Goal: Task Accomplishment & Management: Manage account settings

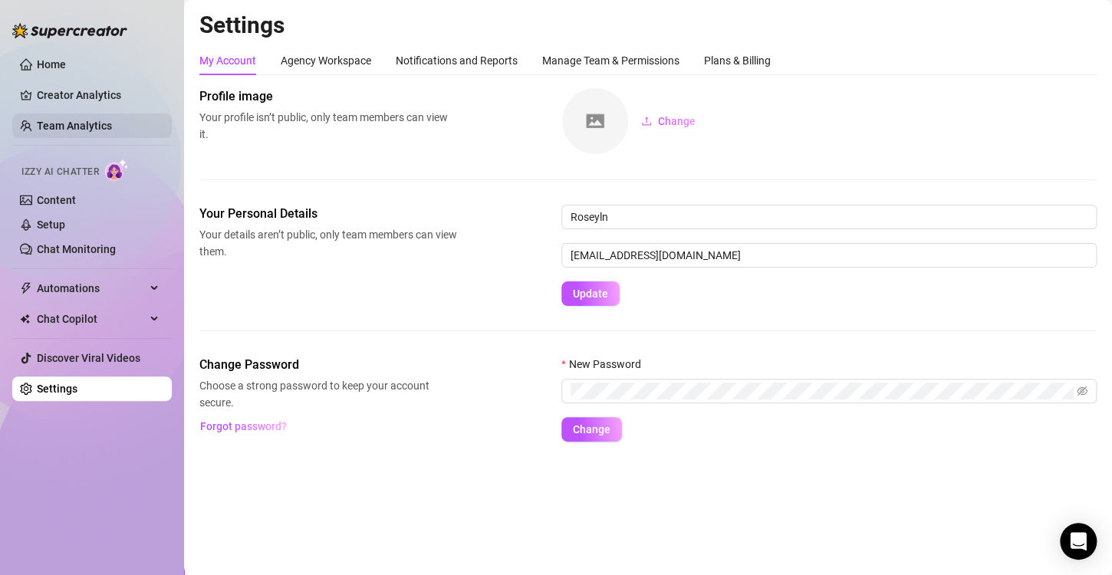
click at [110, 124] on link "Team Analytics" at bounding box center [74, 126] width 75 height 12
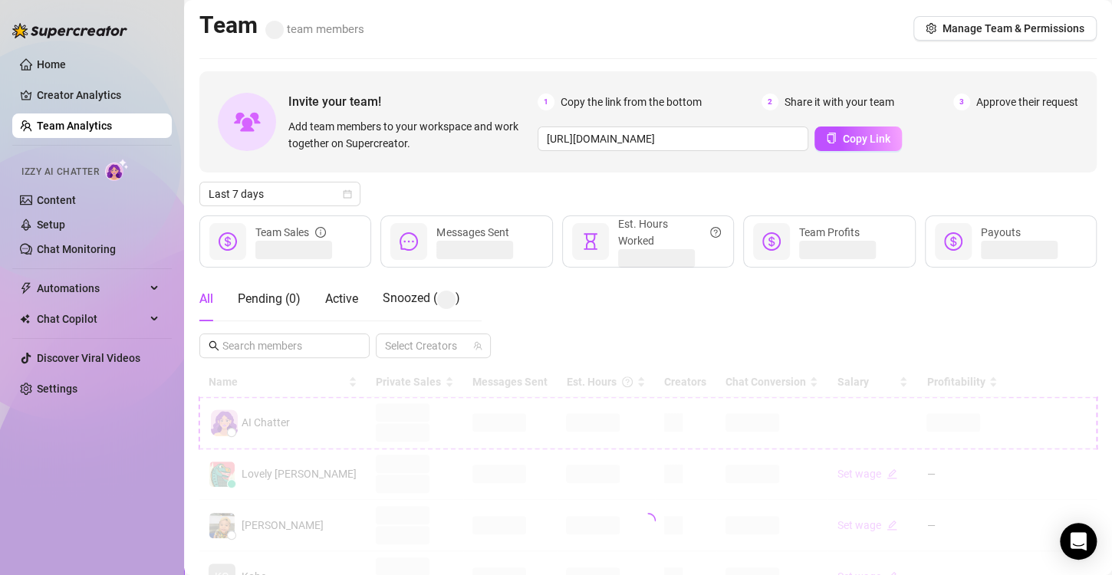
click at [112, 120] on link "Team Analytics" at bounding box center [74, 126] width 75 height 12
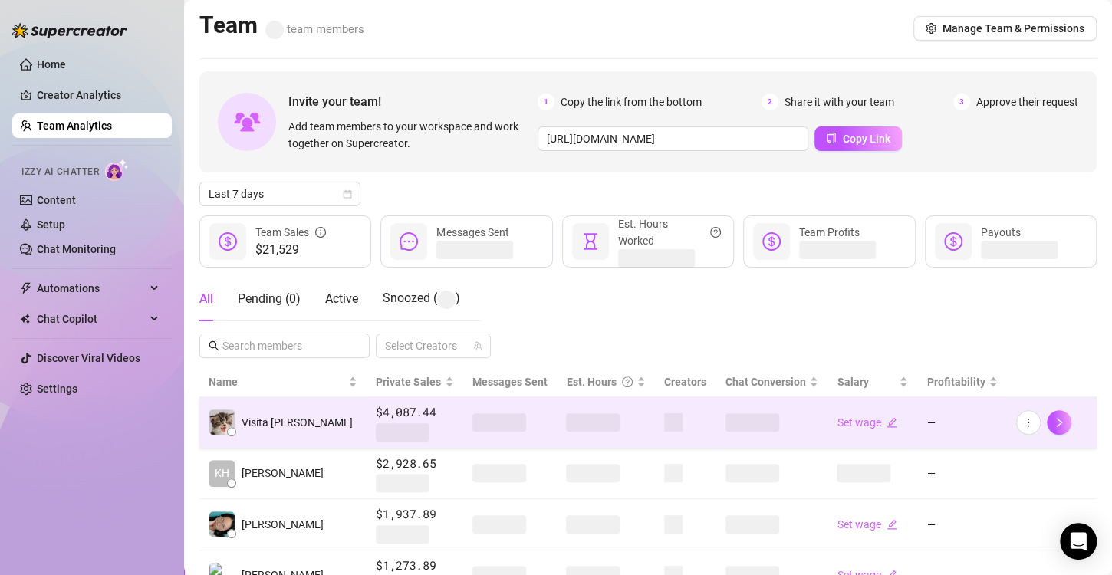
click at [566, 424] on span at bounding box center [593, 422] width 54 height 18
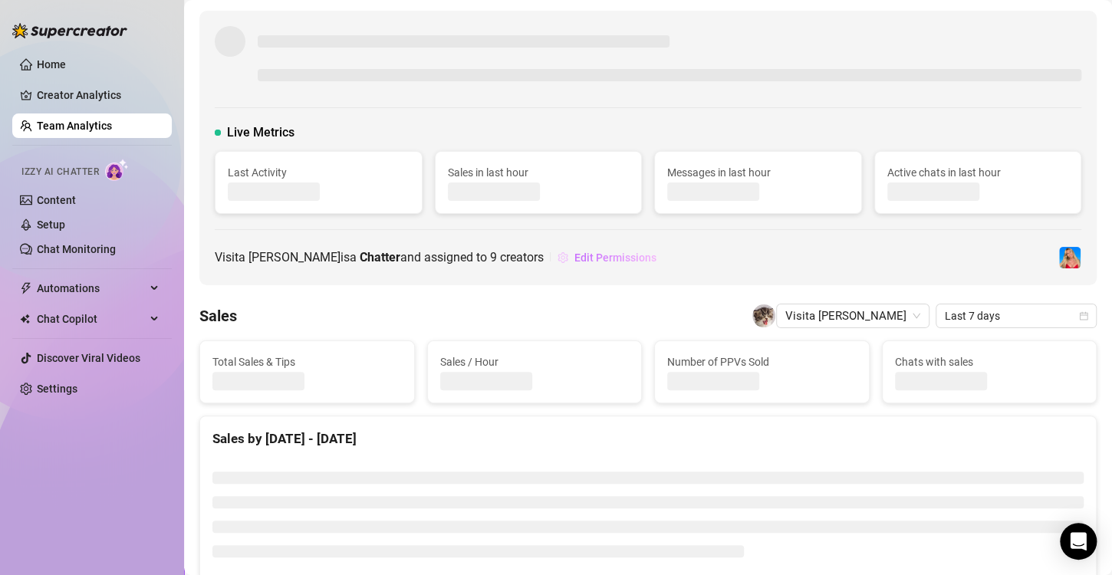
click at [586, 255] on span "Edit Permissions" at bounding box center [615, 257] width 82 height 12
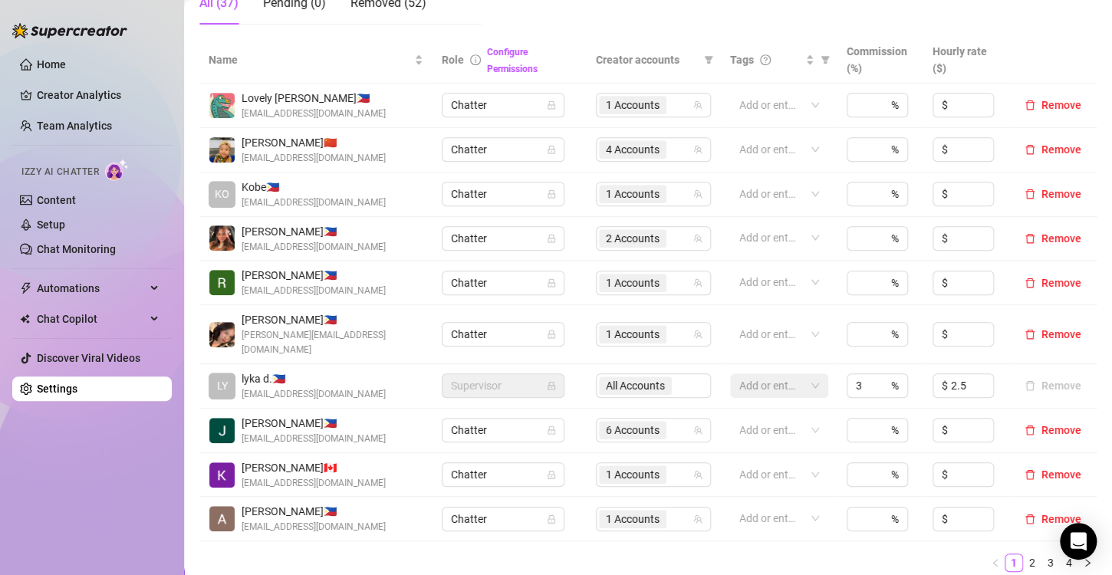
scroll to position [460, 0]
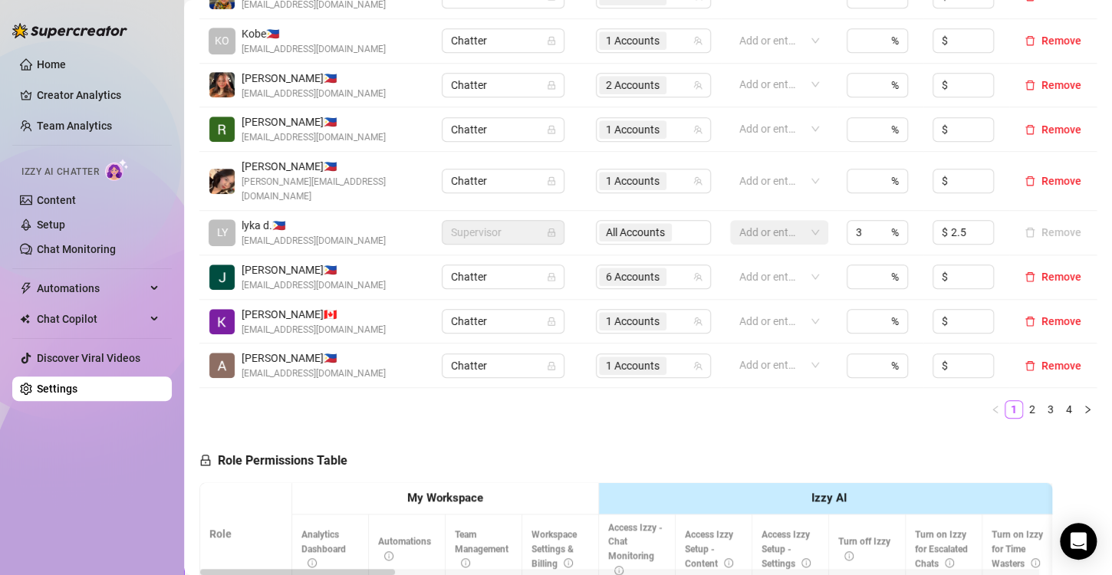
click at [1082, 405] on icon "right" at bounding box center [1086, 409] width 9 height 9
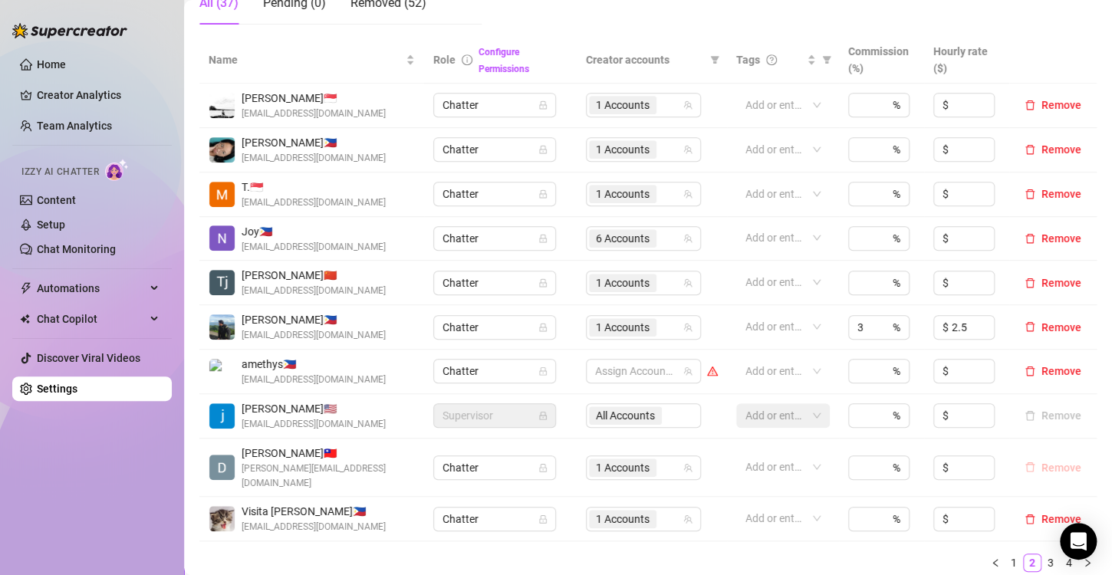
scroll to position [383, 0]
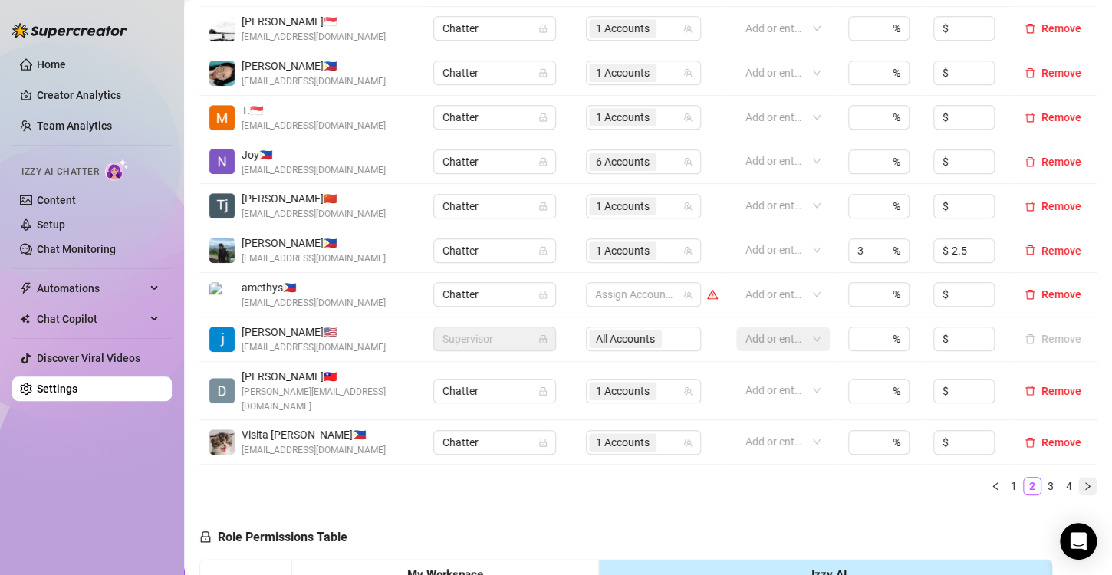
click at [1082, 481] on icon "right" at bounding box center [1086, 485] width 9 height 9
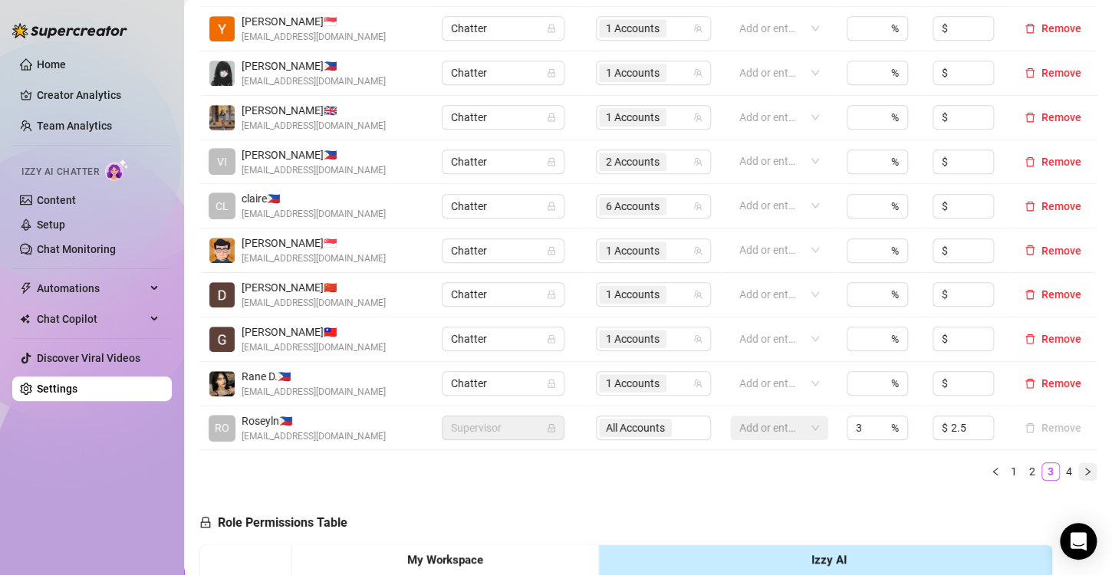
click at [1079, 468] on button "button" at bounding box center [1087, 471] width 18 height 18
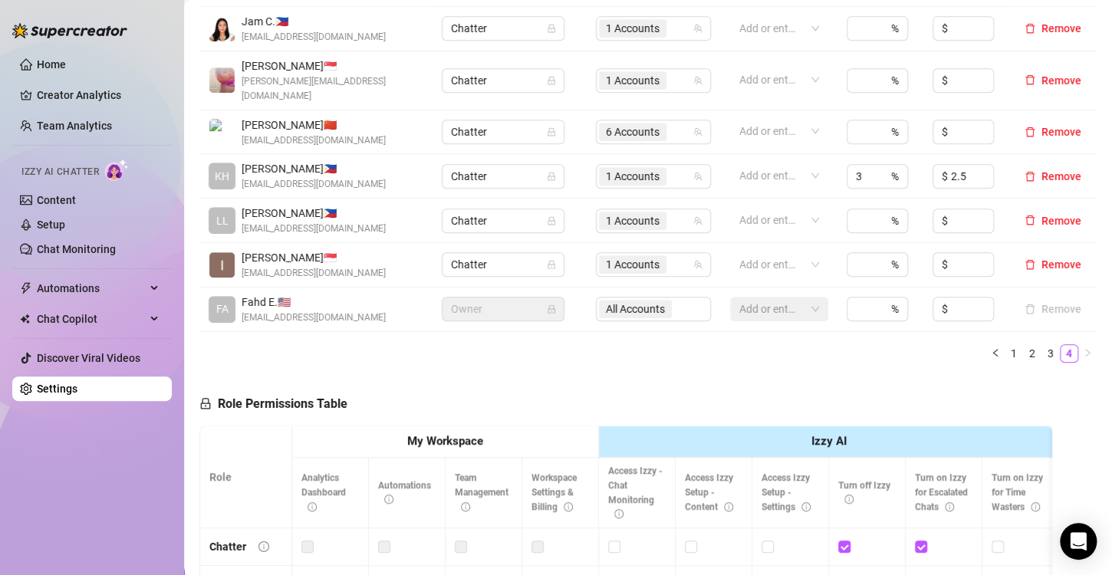
scroll to position [307, 0]
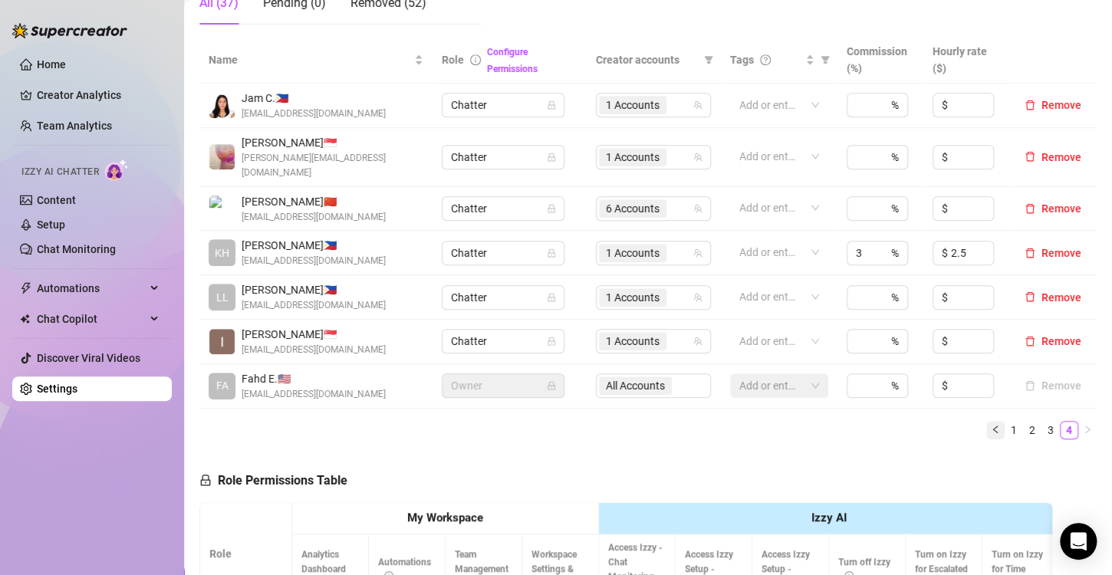
click at [990, 425] on icon "left" at bounding box center [994, 429] width 9 height 9
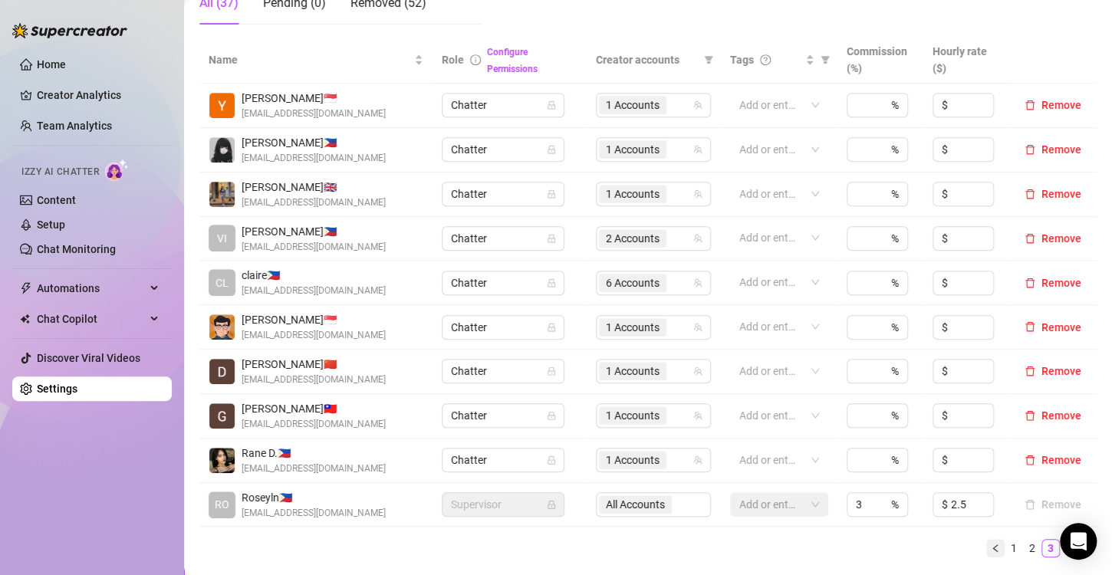
click at [990, 549] on icon "left" at bounding box center [994, 548] width 9 height 9
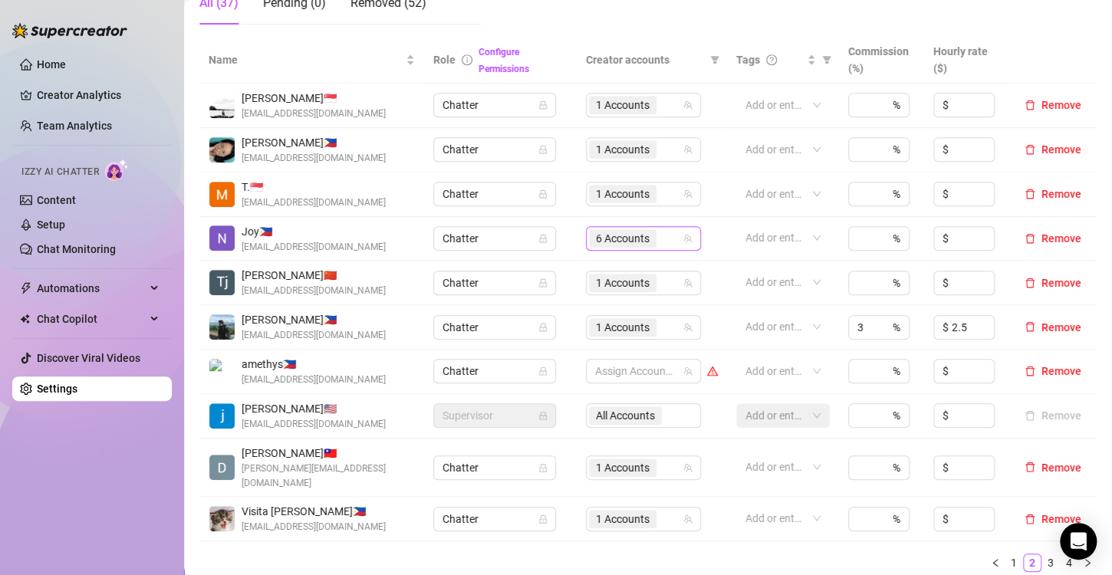
drag, startPoint x: 576, startPoint y: 236, endPoint x: 585, endPoint y: 236, distance: 9.2
click at [576, 236] on td "6 Accounts" at bounding box center [651, 239] width 150 height 44
click at [596, 236] on span "6 Accounts" at bounding box center [623, 238] width 54 height 17
